Goal: Information Seeking & Learning: Learn about a topic

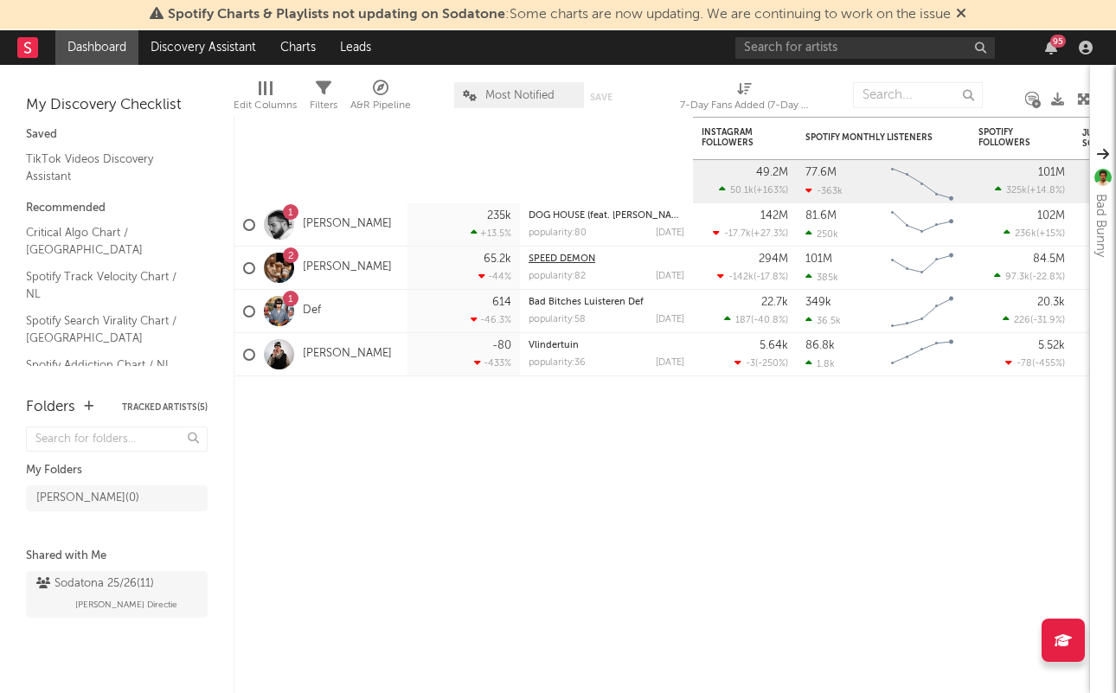
scroll to position [197, 0]
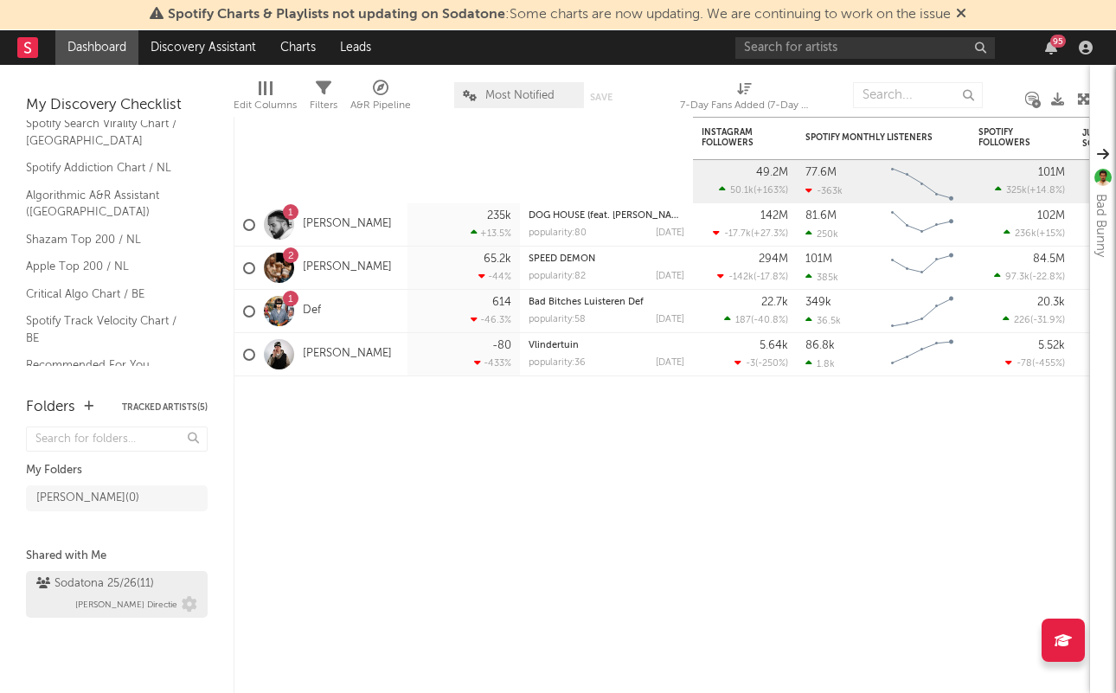
click at [93, 592] on div "Sodatona 25/26 ( 11 )" at bounding box center [95, 583] width 118 height 21
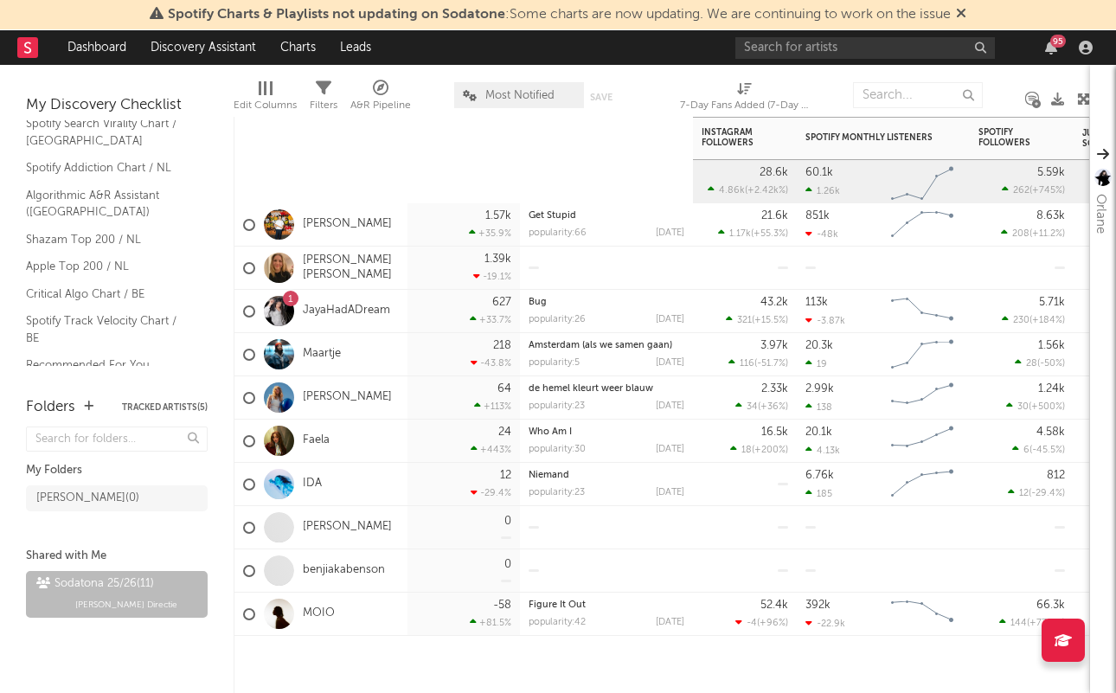
click at [863, 90] on input "text" at bounding box center [918, 95] width 130 height 26
click at [605, 520] on div at bounding box center [606, 527] width 156 height 42
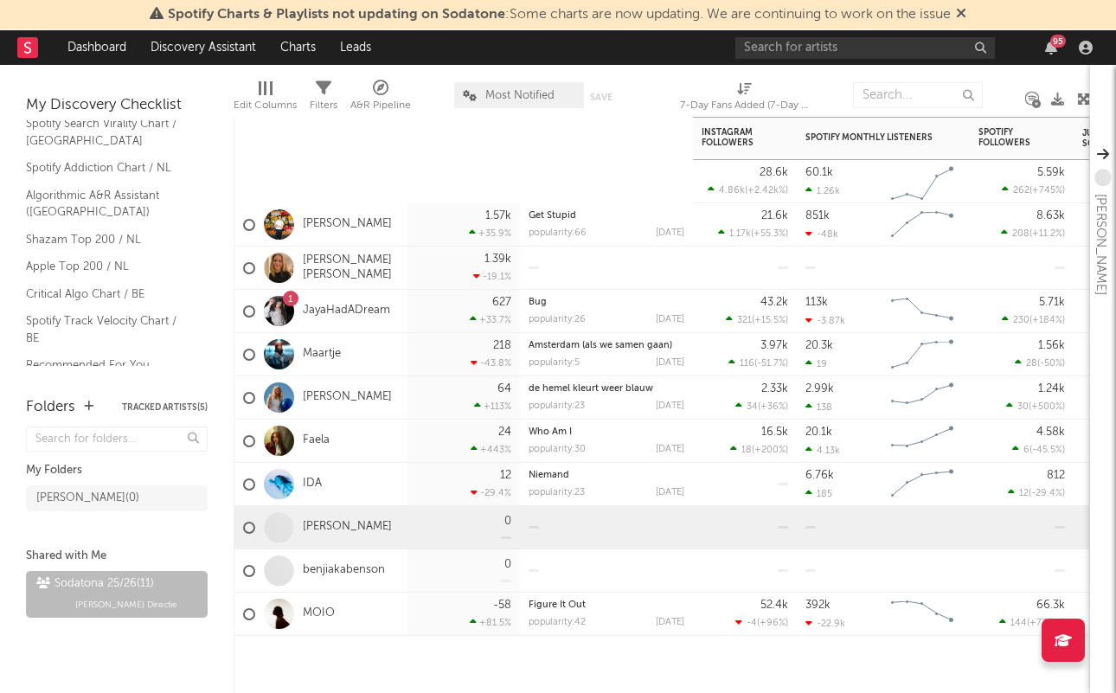
click at [528, 560] on div at bounding box center [606, 570] width 156 height 42
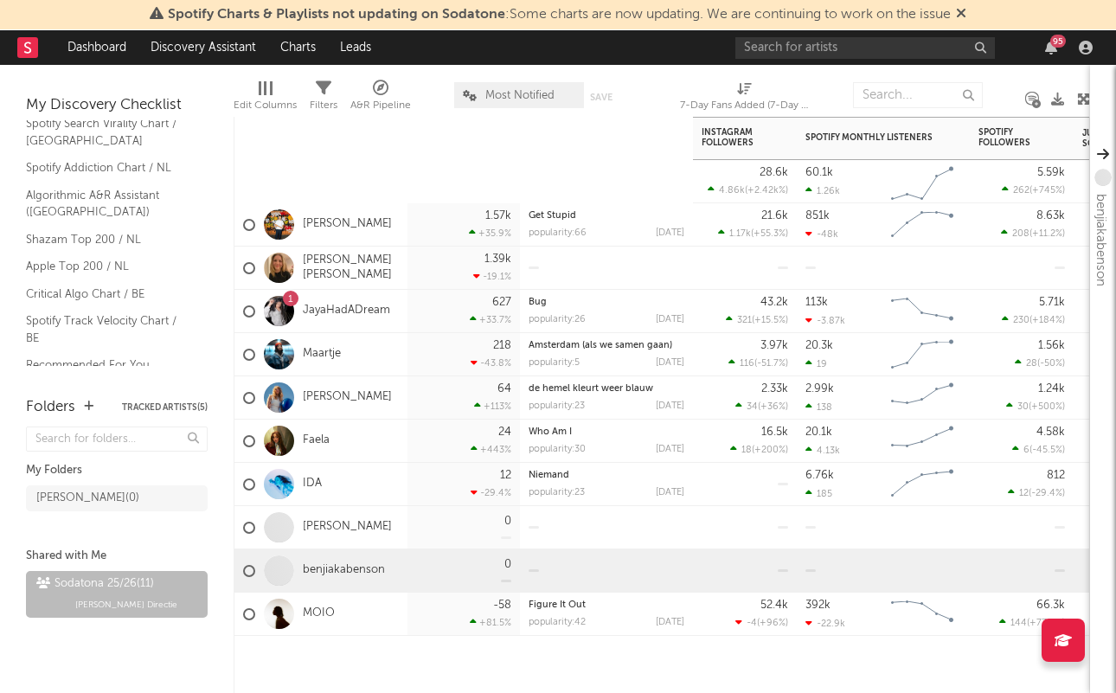
click at [588, 533] on div at bounding box center [606, 527] width 156 height 42
click at [579, 563] on div at bounding box center [606, 570] width 156 height 42
click at [636, 513] on div at bounding box center [606, 527] width 156 height 42
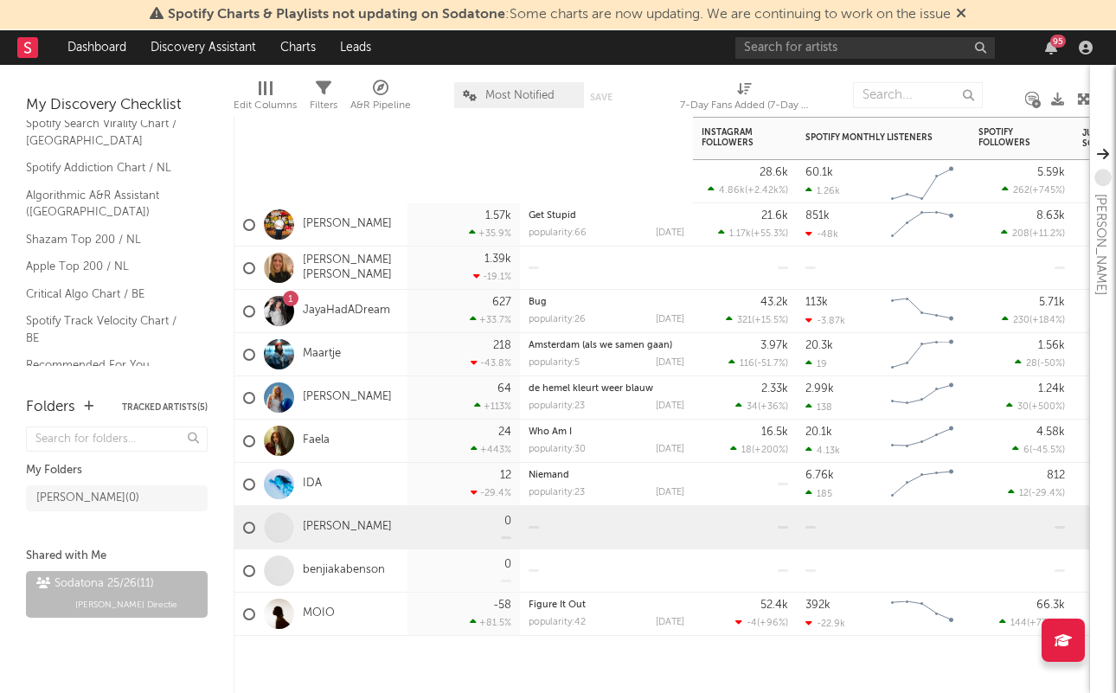
click at [797, 352] on div "20.3k 19 Created with Highcharts 10.3.3 Chart title" at bounding box center [883, 354] width 173 height 43
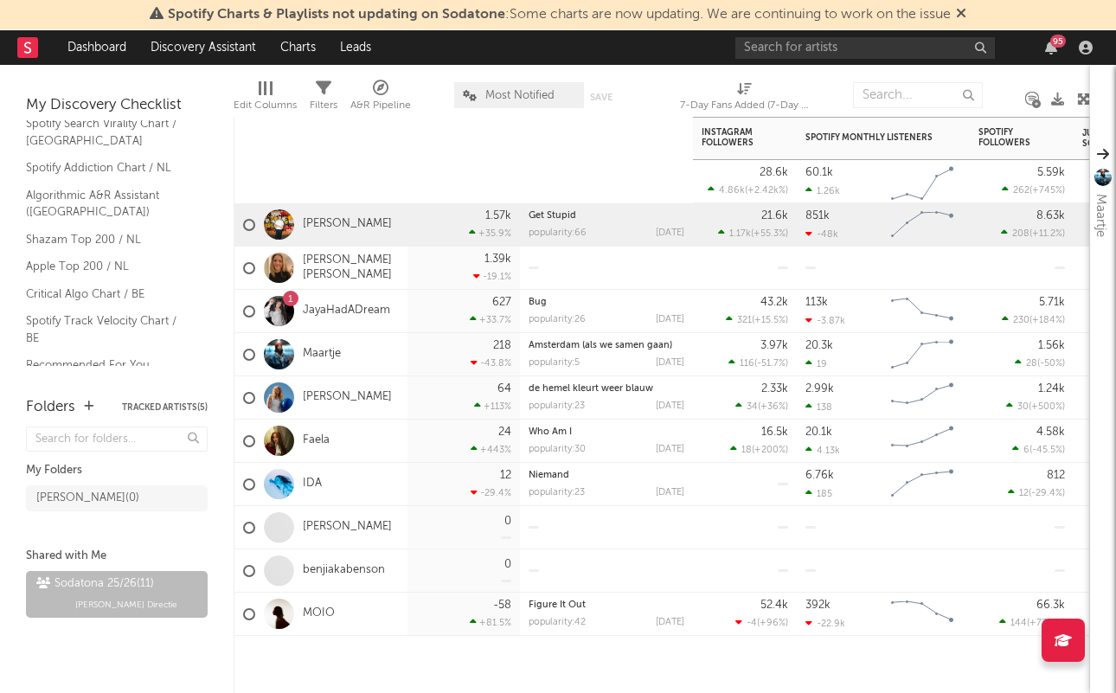
click at [480, 240] on div "1.57k +35.9 %" at bounding box center [463, 224] width 95 height 42
click at [403, 229] on div "Julian Fijma" at bounding box center [320, 224] width 173 height 43
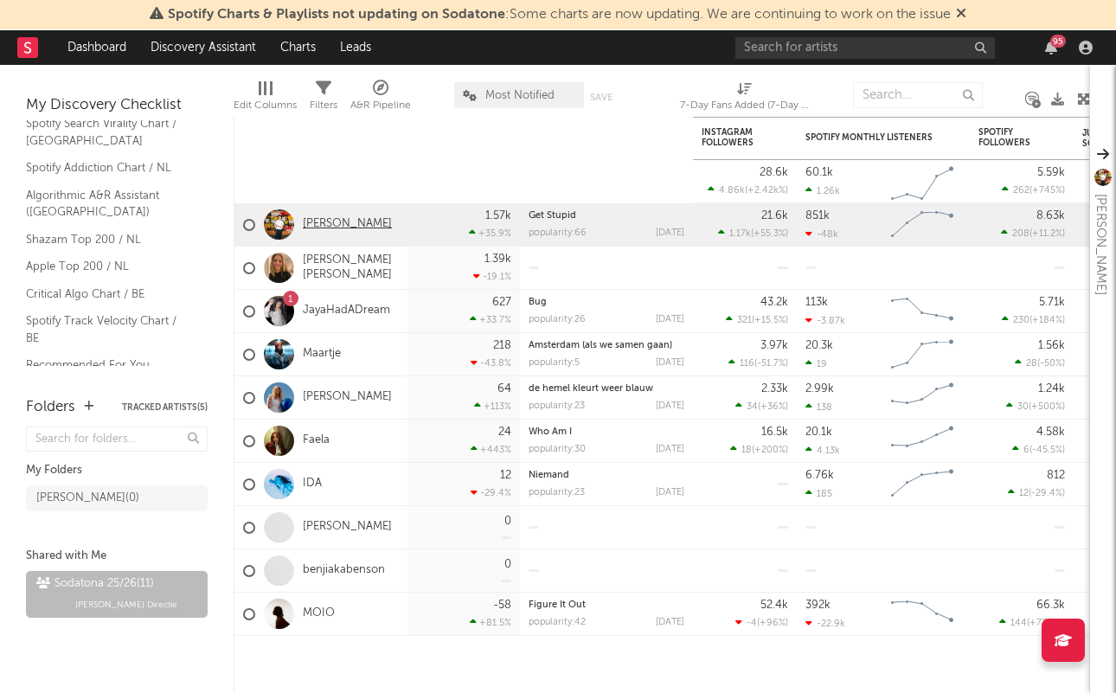
click at [357, 229] on link "Julian Fijma" at bounding box center [347, 224] width 89 height 15
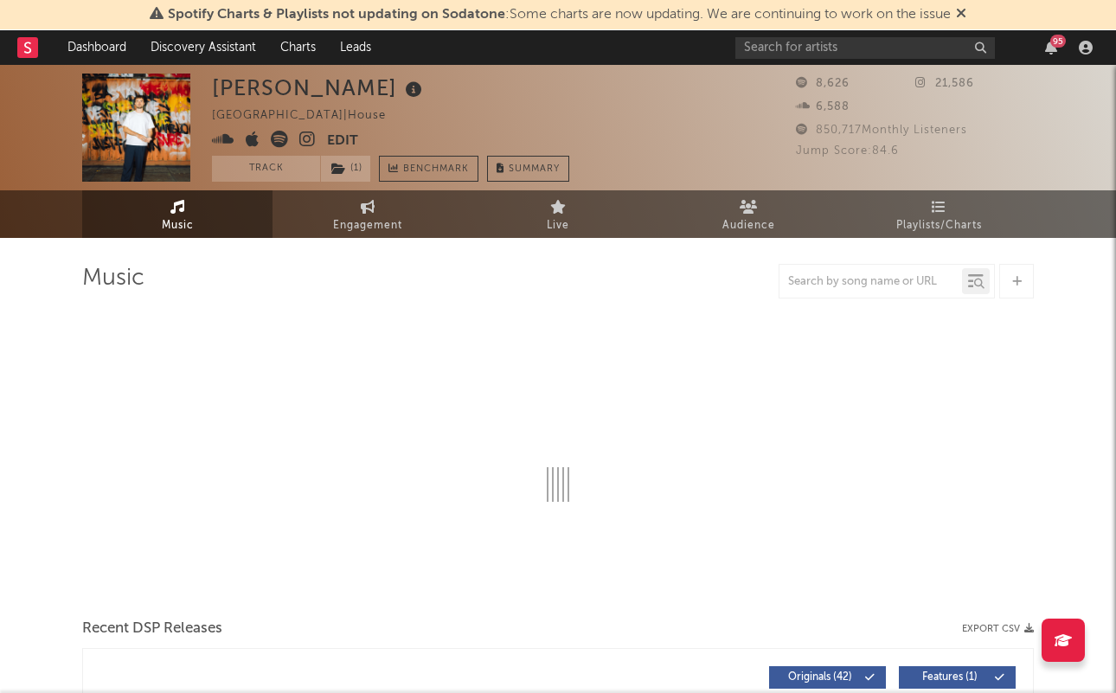
select select "6m"
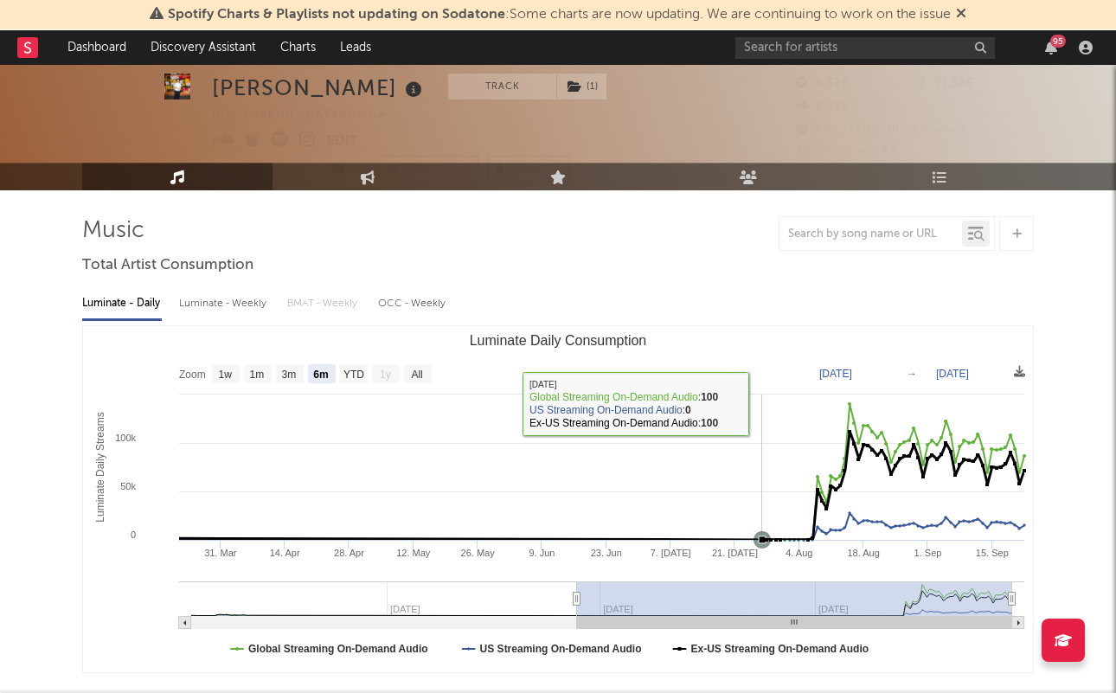
scroll to position [48, 0]
